Goal: Information Seeking & Learning: Learn about a topic

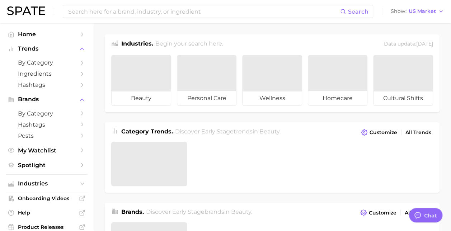
type textarea "x"
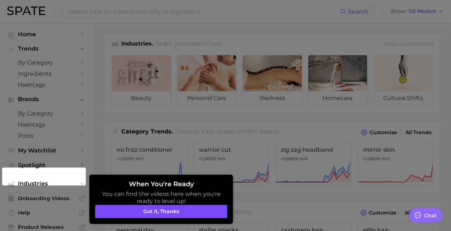
click at [163, 210] on button "Got it, thanks" at bounding box center [161, 212] width 132 height 14
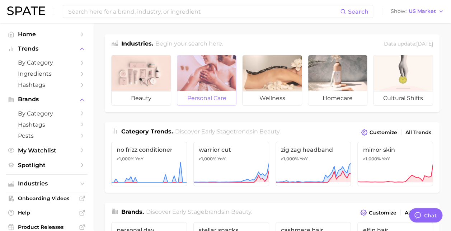
click at [214, 83] on div at bounding box center [206, 73] width 59 height 36
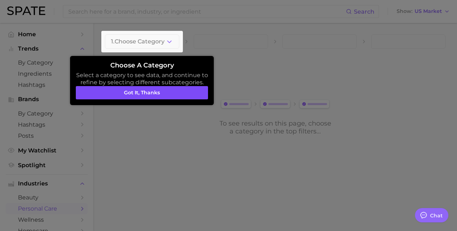
click at [162, 94] on button "Got it, thanks" at bounding box center [142, 93] width 132 height 14
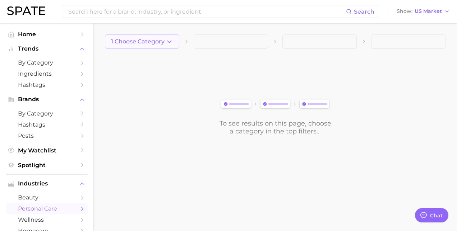
click at [169, 42] on icon "button" at bounding box center [170, 42] width 8 height 8
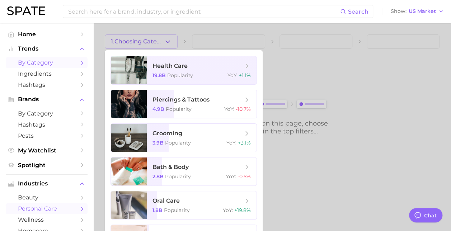
click at [53, 59] on span "by Category" at bounding box center [46, 62] width 57 height 7
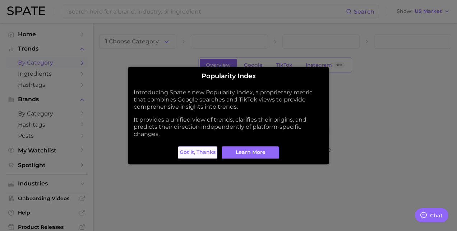
click at [198, 157] on button "Got it, thanks" at bounding box center [197, 152] width 39 height 12
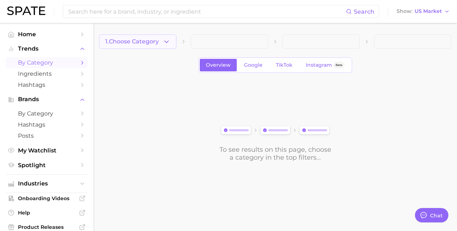
click at [165, 42] on icon "button" at bounding box center [167, 42] width 8 height 8
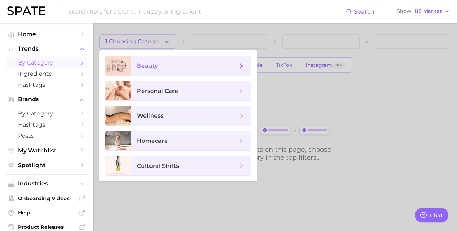
click at [150, 68] on span "beauty" at bounding box center [147, 65] width 21 height 7
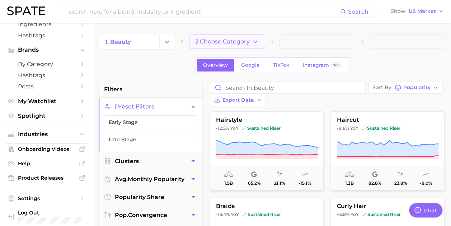
click at [255, 39] on icon "button" at bounding box center [256, 42] width 8 height 8
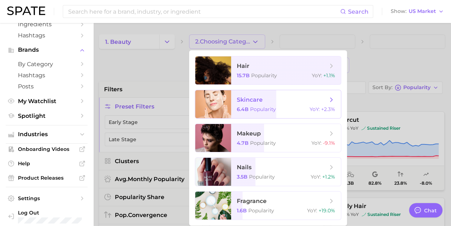
click at [256, 108] on span "Popularity" at bounding box center [263, 109] width 26 height 6
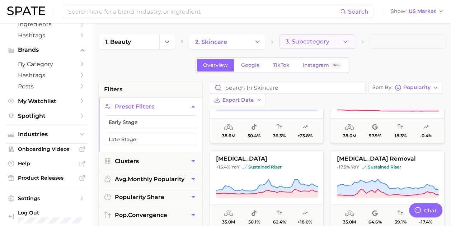
click at [344, 45] on icon "button" at bounding box center [346, 42] width 8 height 8
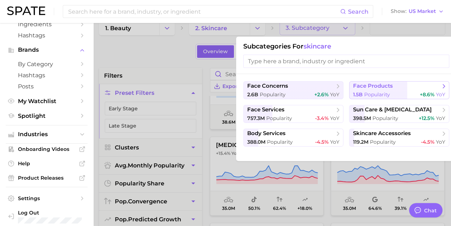
scroll to position [13, 0]
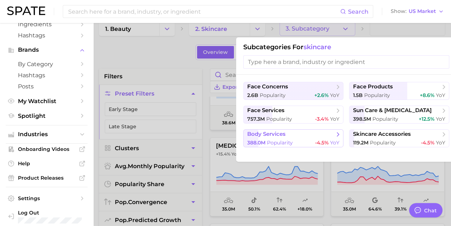
click at [287, 136] on span "body services" at bounding box center [290, 134] width 87 height 7
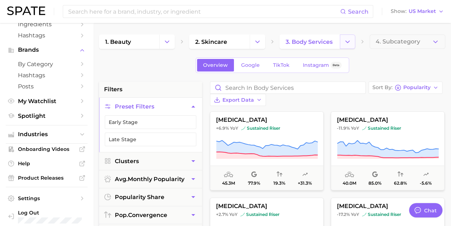
click at [345, 37] on button "Change Category" at bounding box center [347, 41] width 15 height 14
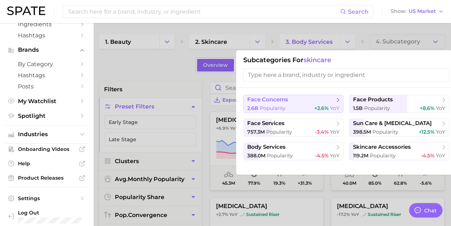
click at [284, 103] on button "face concerns 2.6b Popularity +2.6% YoY" at bounding box center [293, 104] width 100 height 18
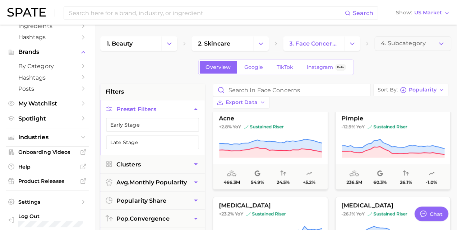
scroll to position [6, 0]
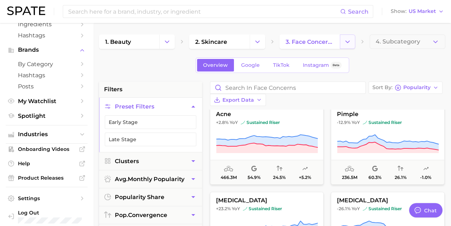
click at [350, 41] on polyline "Change Category" at bounding box center [348, 42] width 4 height 2
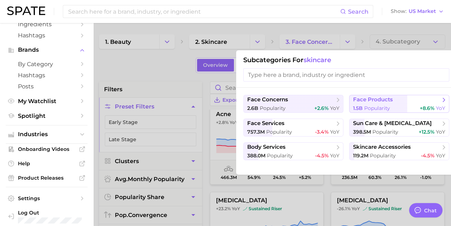
click at [380, 109] on span "Popularity" at bounding box center [377, 108] width 26 height 6
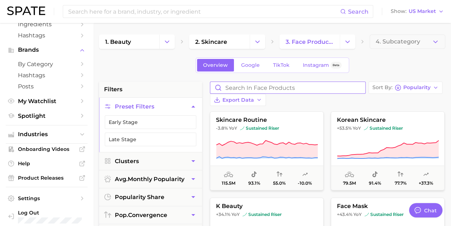
click at [241, 86] on input "Search in face products" at bounding box center [287, 87] width 155 height 11
type input "inflammation"
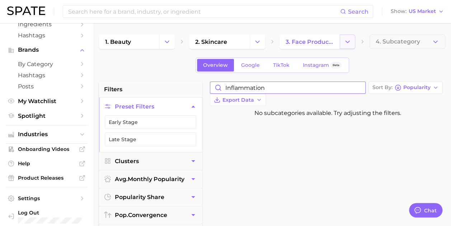
click at [348, 41] on icon "Change Category" at bounding box center [348, 42] width 8 height 8
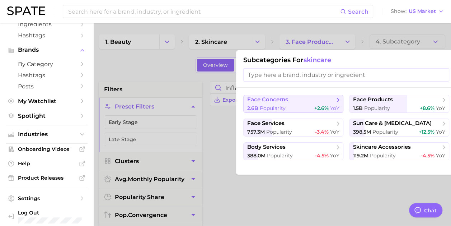
click at [286, 103] on button "face concerns 2.6b Popularity +2.6% YoY" at bounding box center [293, 104] width 100 height 18
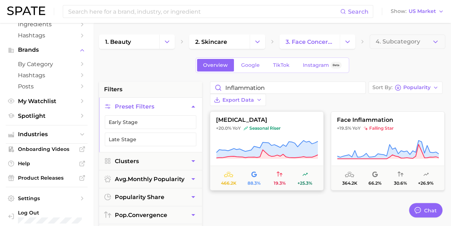
click at [260, 117] on span "[MEDICAL_DATA]" at bounding box center [266, 120] width 113 height 6
type textarea "x"
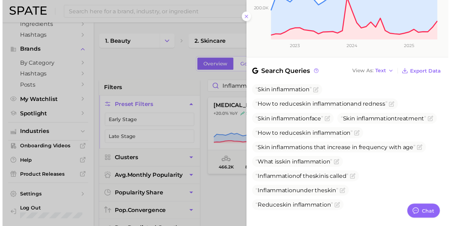
scroll to position [203, 0]
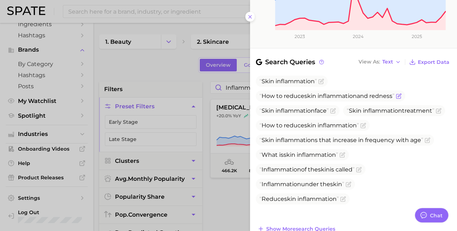
click at [311, 93] on span "skin" at bounding box center [310, 96] width 12 height 7
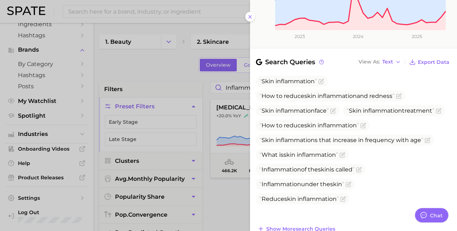
click at [138, 81] on div at bounding box center [228, 115] width 457 height 231
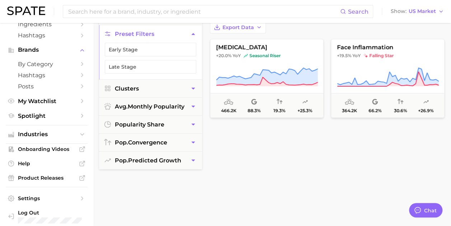
scroll to position [0, 0]
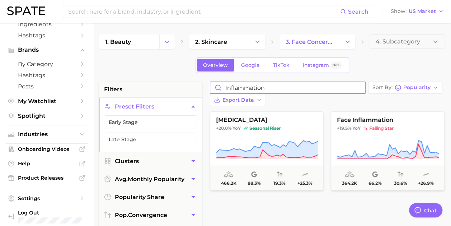
drag, startPoint x: 271, startPoint y: 85, endPoint x: 213, endPoint y: 87, distance: 58.2
click at [213, 87] on input "inflammation" at bounding box center [287, 87] width 155 height 11
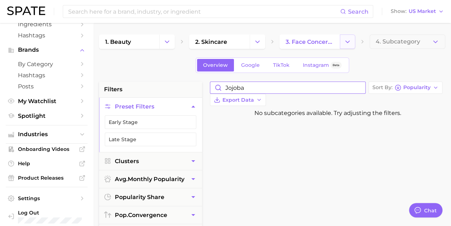
click at [350, 45] on icon "Change Category" at bounding box center [348, 42] width 8 height 8
type input "jojoba"
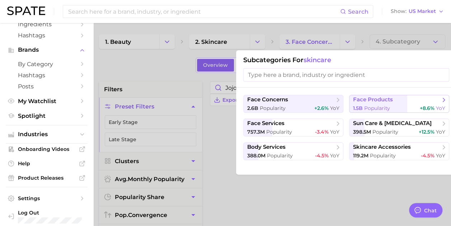
click at [372, 101] on span "face products" at bounding box center [373, 99] width 40 height 7
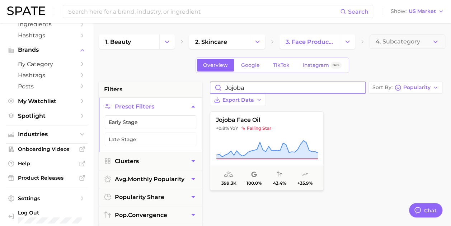
drag, startPoint x: 251, startPoint y: 88, endPoint x: 213, endPoint y: 88, distance: 38.4
click at [213, 88] on input "jojoba" at bounding box center [287, 87] width 155 height 11
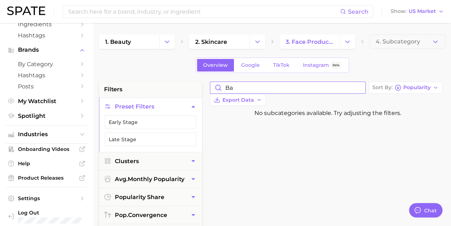
type input "b"
click at [345, 37] on button "Change Category" at bounding box center [347, 41] width 15 height 14
type input "nostalgia"
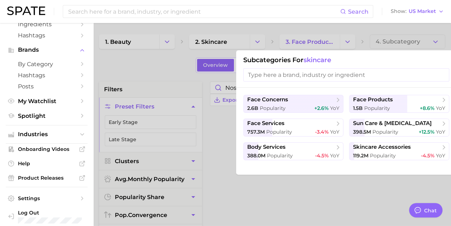
click at [213, 137] on div at bounding box center [225, 113] width 451 height 226
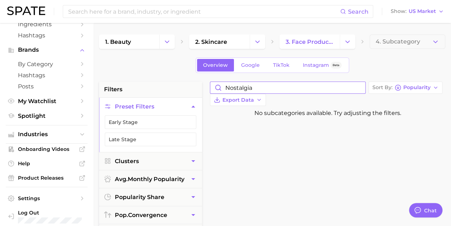
drag, startPoint x: 264, startPoint y: 84, endPoint x: 203, endPoint y: 90, distance: 61.0
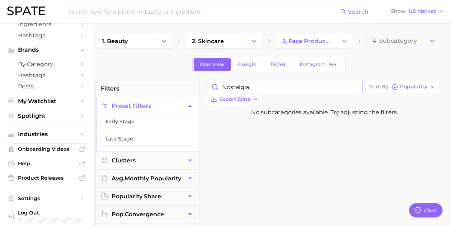
scroll to position [0, 3]
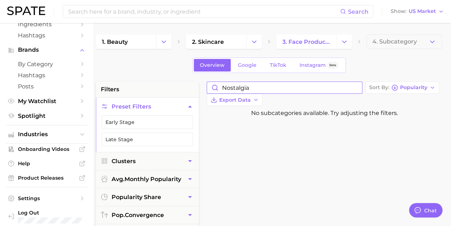
click at [305, 84] on input "nostalgia" at bounding box center [284, 87] width 155 height 11
click at [300, 88] on input "nostalgia" at bounding box center [284, 87] width 155 height 11
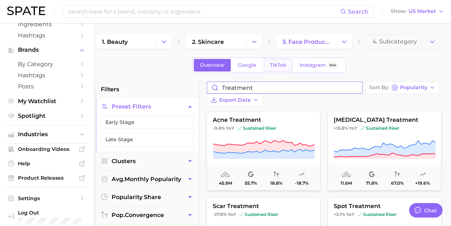
type input "treatment"
click at [281, 65] on span "TikTok" at bounding box center [278, 65] width 17 height 6
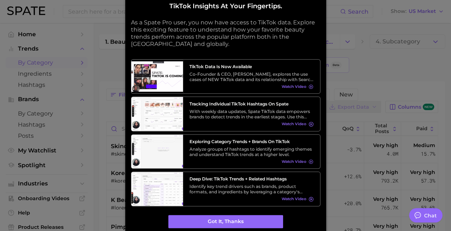
type textarea "x"
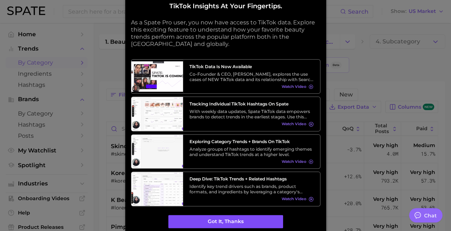
click at [235, 226] on button "Got it, thanks" at bounding box center [225, 222] width 115 height 14
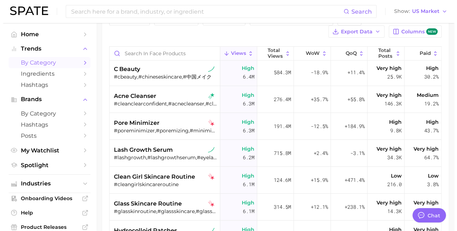
scroll to position [971, 0]
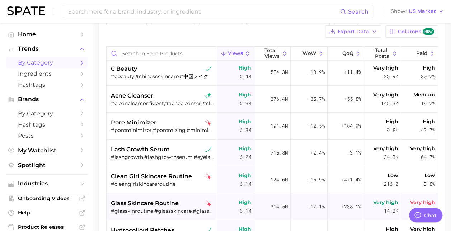
drag, startPoint x: 112, startPoint y: 159, endPoint x: 136, endPoint y: 195, distance: 43.2
click at [112, 159] on div "#lashgrowth,#lashgrowthserum,#eyelashgrowthserum,#eyelashesgrowth,#poussecils" at bounding box center [162, 157] width 103 height 6
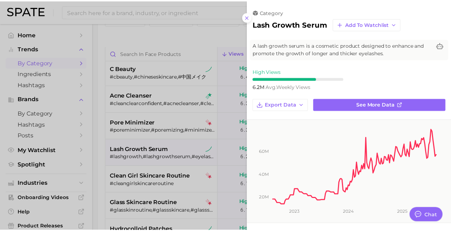
scroll to position [0, 0]
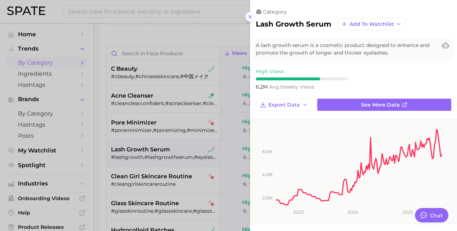
click at [251, 14] on icon at bounding box center [250, 17] width 6 height 6
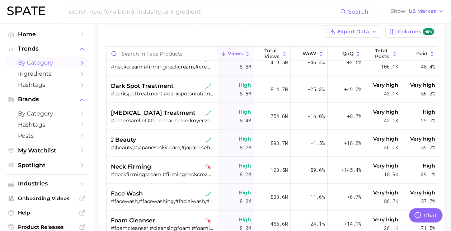
scroll to position [674, 0]
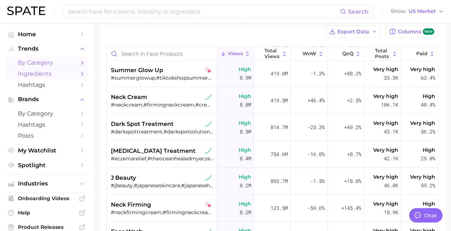
click at [37, 73] on span "Ingredients" at bounding box center [46, 73] width 57 height 7
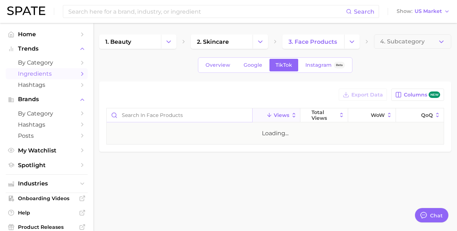
click at [145, 115] on input "Search in face products" at bounding box center [179, 115] width 145 height 14
type input "upcycled"
click at [214, 63] on span "Overview" at bounding box center [217, 65] width 25 height 6
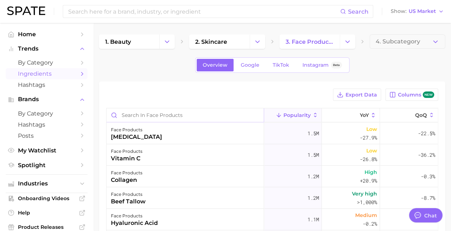
click at [157, 121] on input "Search in face products" at bounding box center [185, 115] width 157 height 14
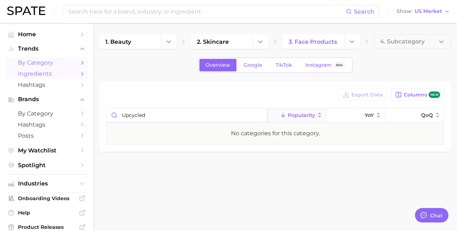
type input "upcycled"
click at [41, 60] on span "by Category" at bounding box center [46, 62] width 57 height 7
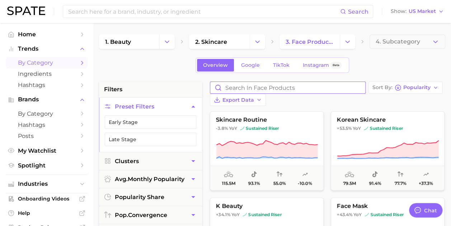
click at [237, 90] on input "Search in face products" at bounding box center [287, 87] width 155 height 11
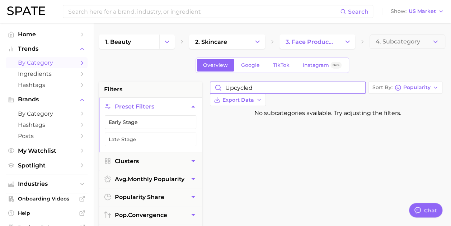
type input "upcycled"
